Goal: Check status: Check status

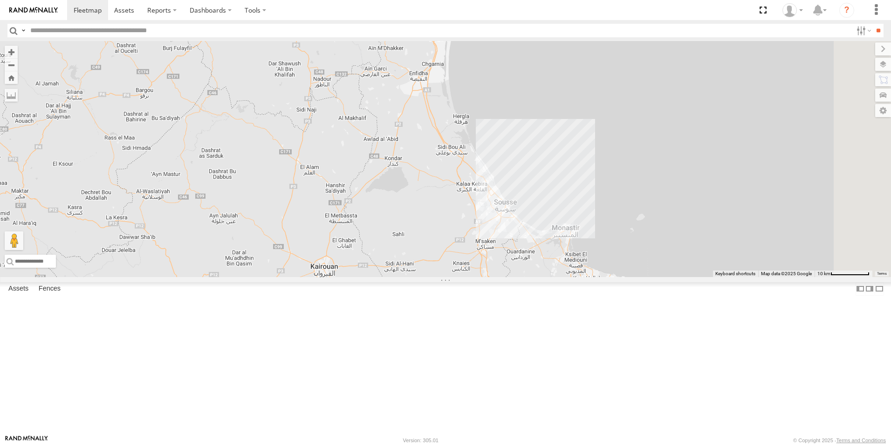
drag, startPoint x: 629, startPoint y: 91, endPoint x: 556, endPoint y: 435, distance: 351.0
click at [556, 435] on body at bounding box center [445, 222] width 891 height 445
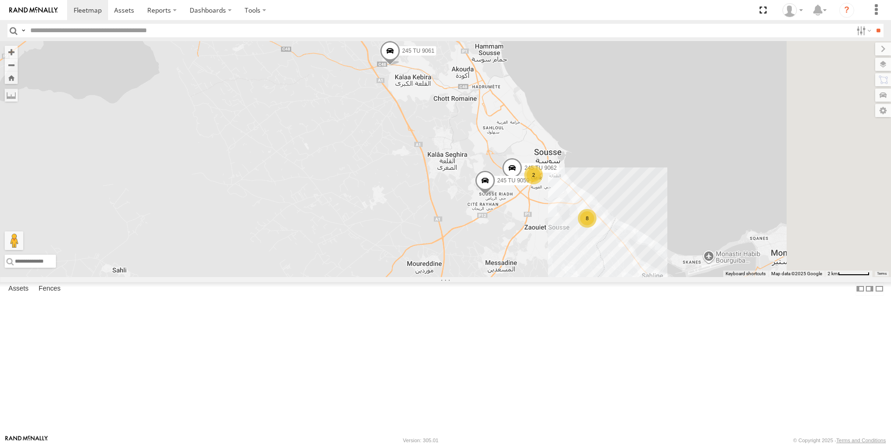
drag, startPoint x: 621, startPoint y: 267, endPoint x: 433, endPoint y: 186, distance: 204.6
click at [433, 186] on div "231 TU 3161 246 TU 8288 245 TU 9061 2 8 245 TU 9062 245 TU 9059" at bounding box center [445, 159] width 891 height 236
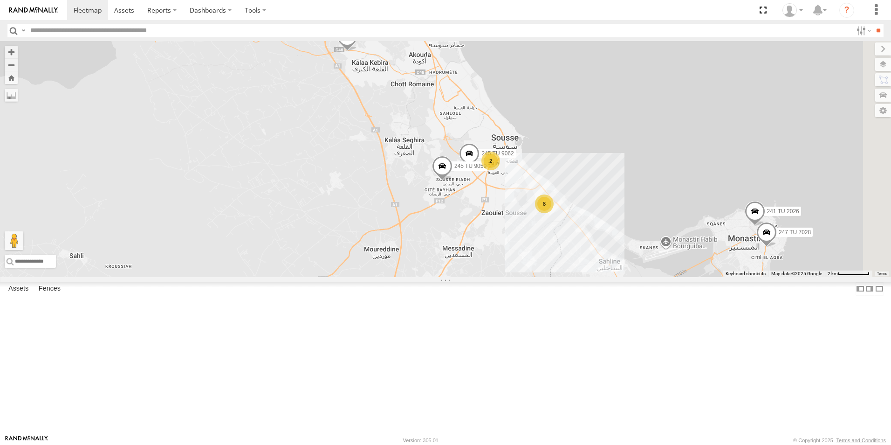
click at [393, 41] on label "245 TU 9061" at bounding box center [372, 36] width 41 height 9
click at [460, 216] on div "231 TU 3161 246 TU 8288 245 TU 9061 2 8 245 TU 9062 245 TU 9059 247 TU 7028 241…" at bounding box center [445, 159] width 891 height 236
click at [487, 169] on span "245 TU 9059" at bounding box center [470, 166] width 32 height 7
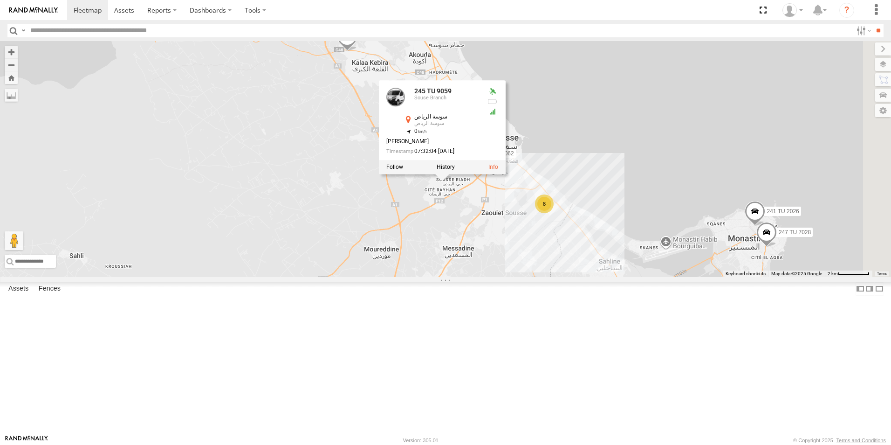
click at [460, 253] on div "231 TU 3161 246 TU 8288 245 TU 9061 2 8 245 TU 9062 245 TU 9059 247 TU 7028 241…" at bounding box center [445, 159] width 891 height 236
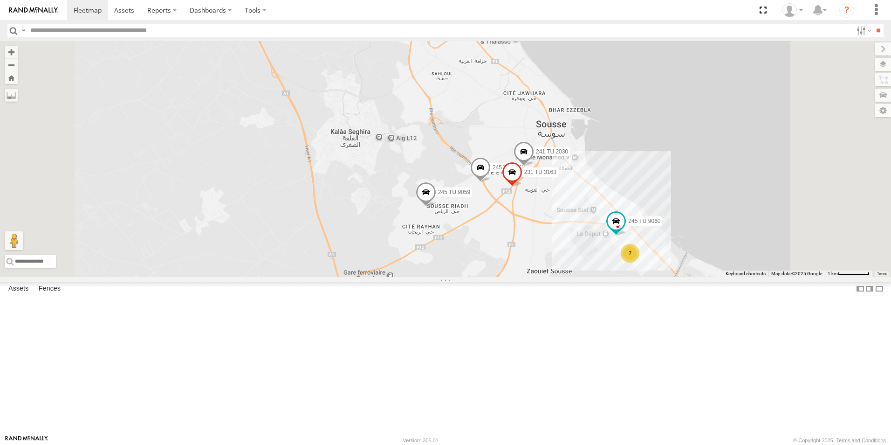
click at [525, 171] on span "245 TU 9062" at bounding box center [509, 167] width 32 height 7
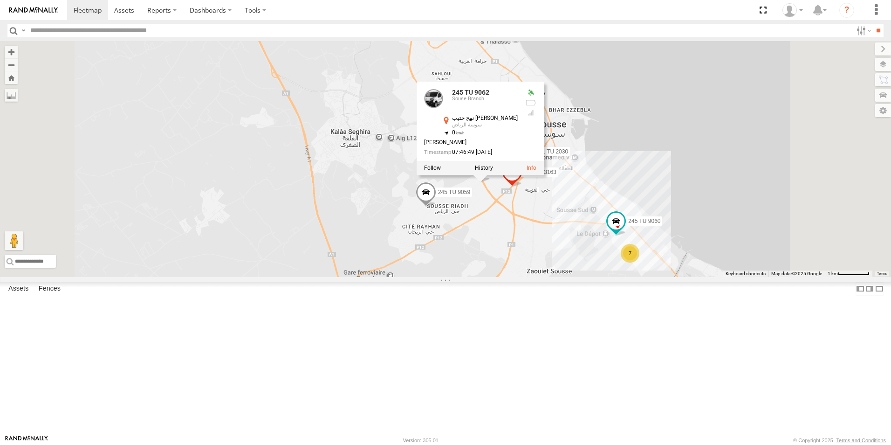
click at [460, 266] on div "231 TU 3161 246 TU 8288 245 TU 9061 245 TU 9062 245 TU 9059 247 TU 7028 241 TU …" at bounding box center [445, 159] width 891 height 236
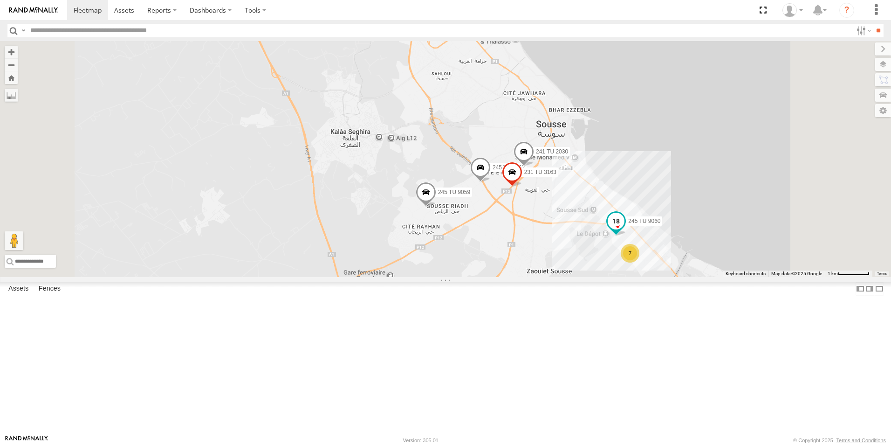
click at [660, 225] on span "245 TU 9060" at bounding box center [644, 221] width 32 height 7
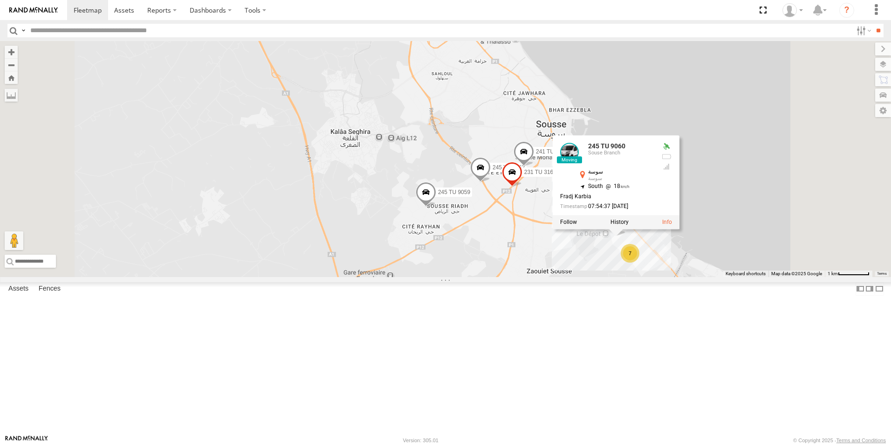
click at [658, 277] on div "231 TU 3161 246 TU 8288 245 TU 9061 245 TU 9062 245 TU 9059 247 TU 7028 241 TU …" at bounding box center [445, 159] width 891 height 236
